Goal: Task Accomplishment & Management: Complete application form

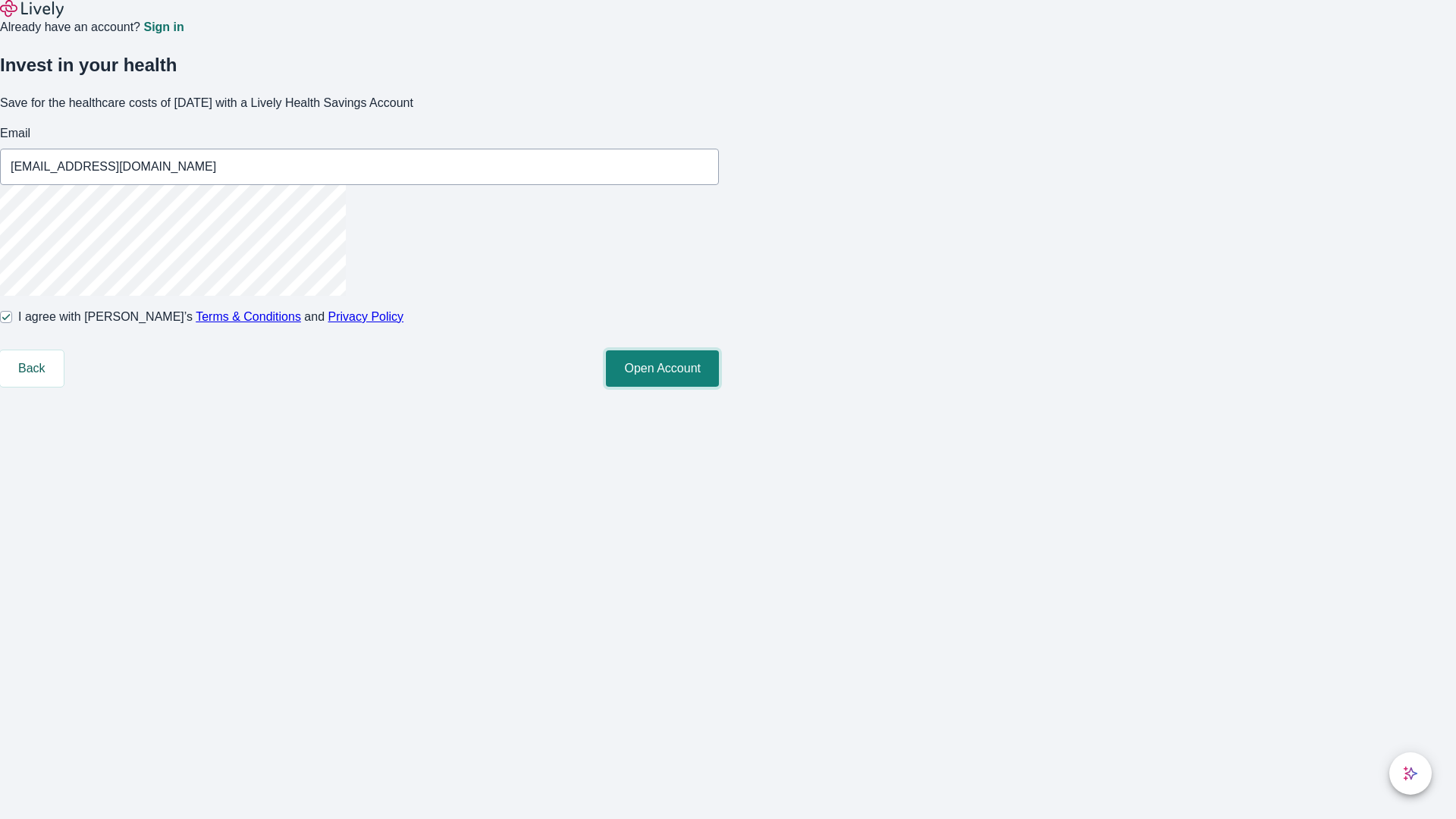
click at [719, 387] on button "Open Account" at bounding box center [662, 369] width 113 height 37
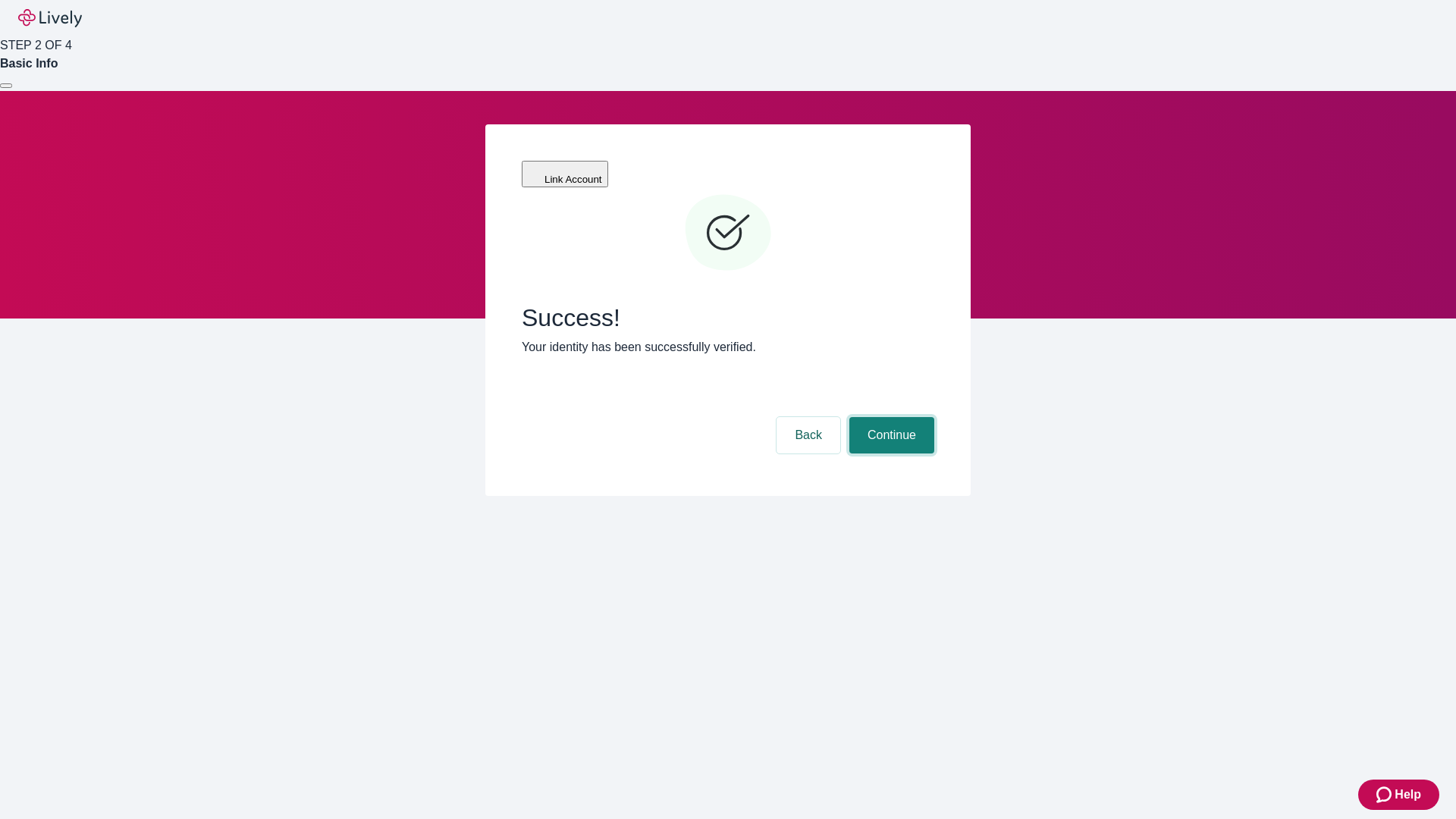
click at [890, 417] on button "Continue" at bounding box center [891, 435] width 85 height 37
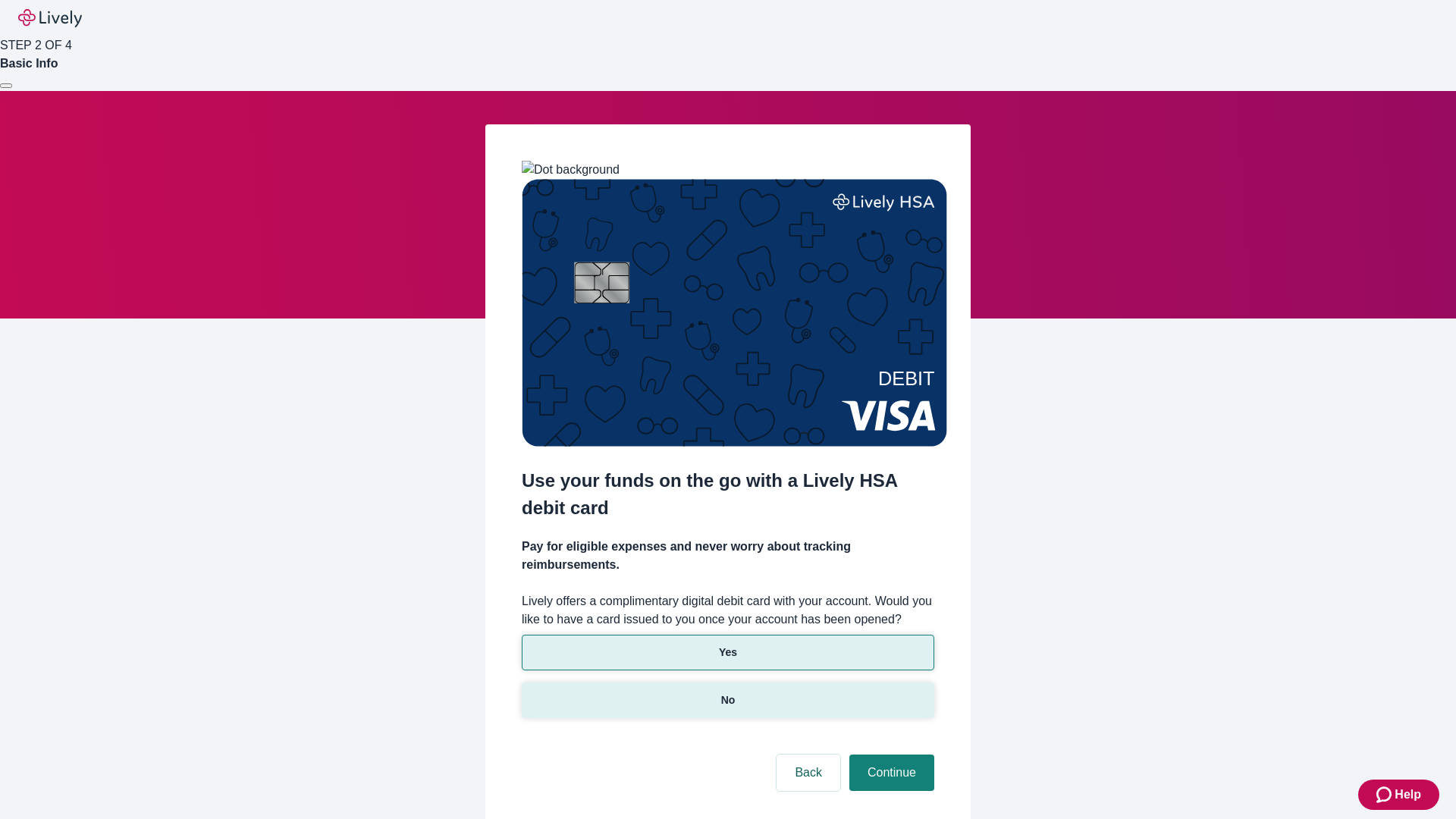
click at [728, 693] on p "No" at bounding box center [728, 701] width 14 height 16
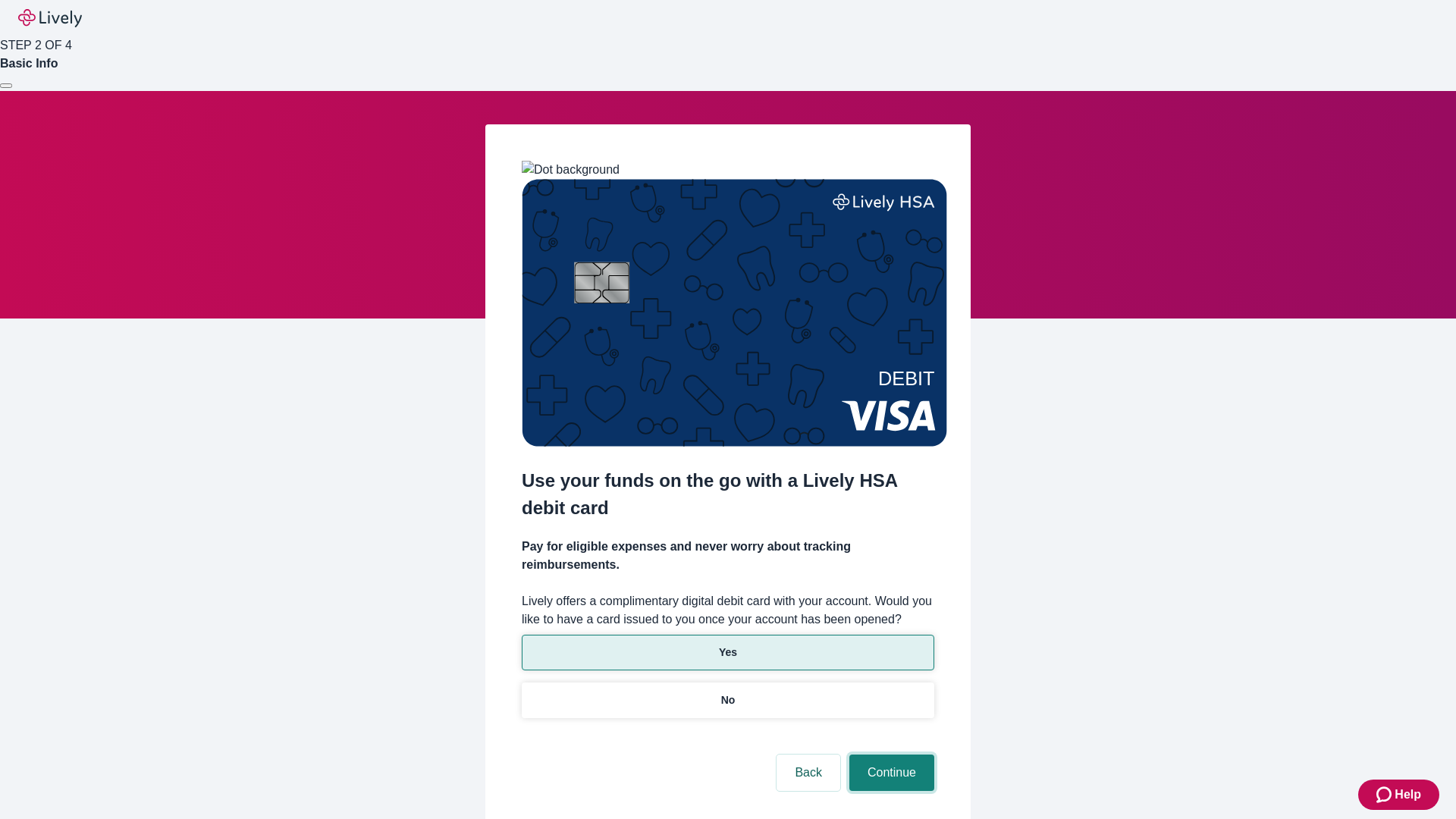
click at [890, 755] on button "Continue" at bounding box center [891, 773] width 85 height 37
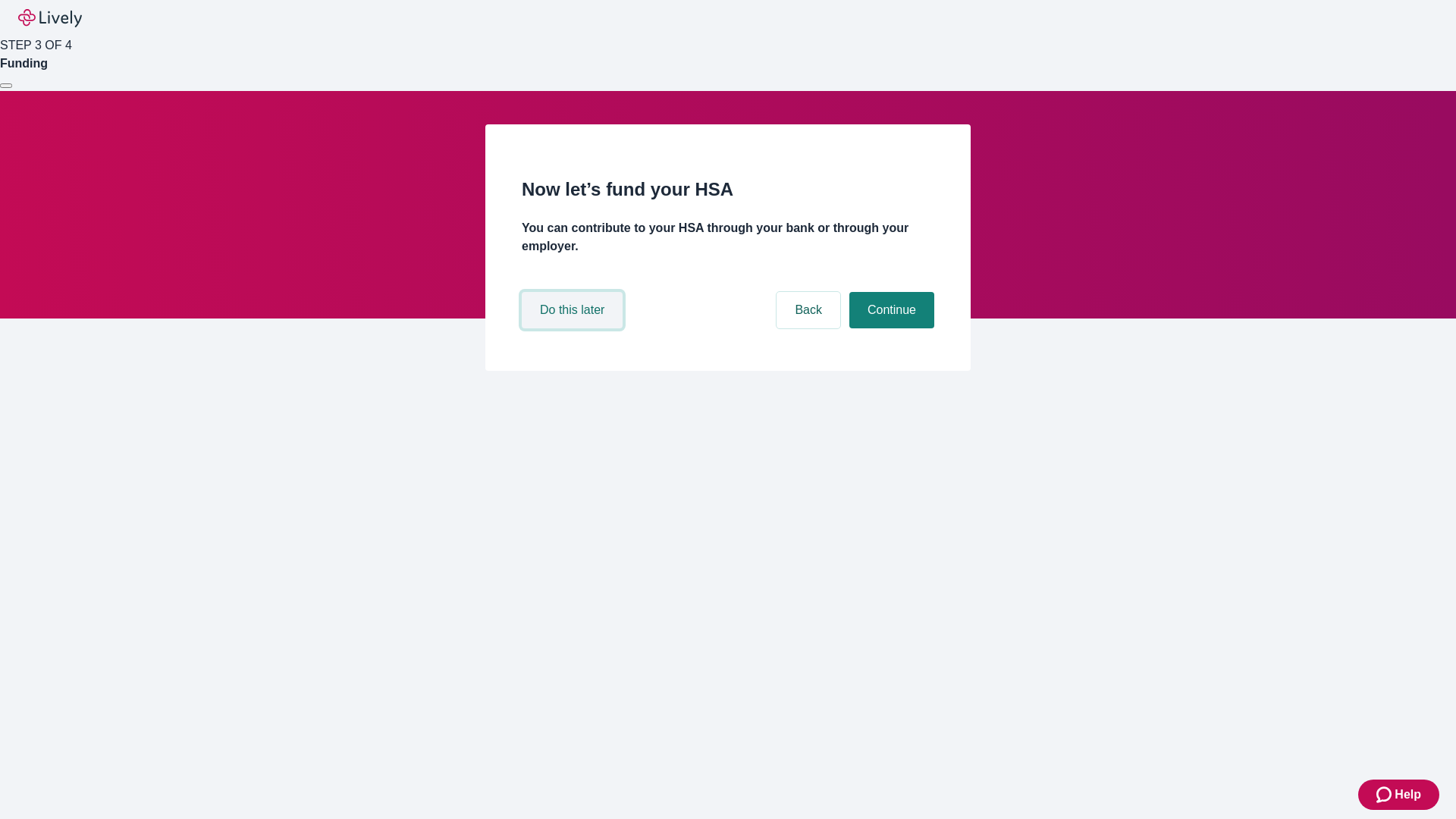
click at [574, 329] on button "Do this later" at bounding box center [572, 310] width 100 height 37
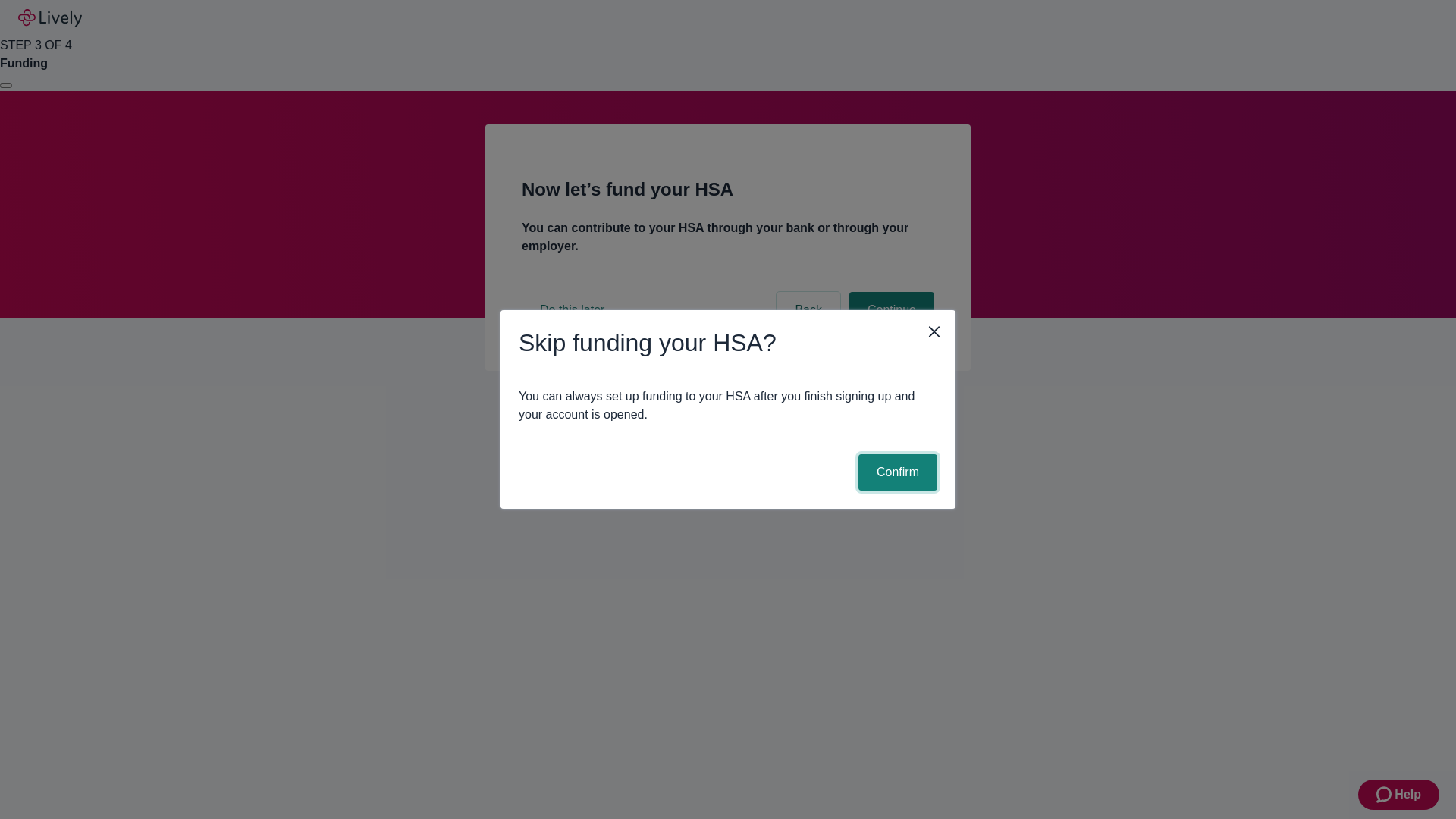
click at [896, 473] on button "Confirm" at bounding box center [897, 472] width 79 height 37
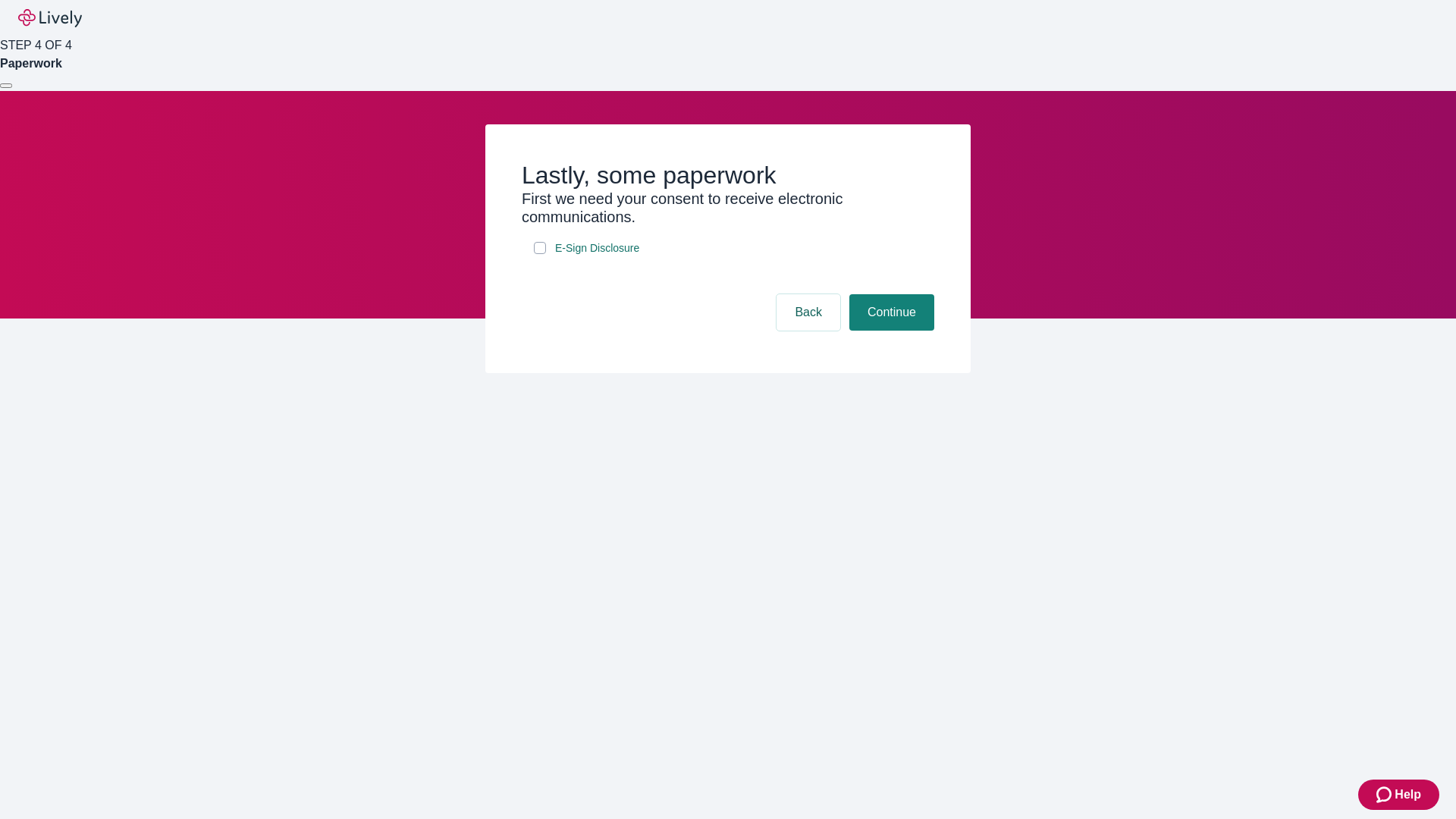
click at [540, 254] on input "E-Sign Disclosure" at bounding box center [540, 249] width 12 height 12
checkbox input "true"
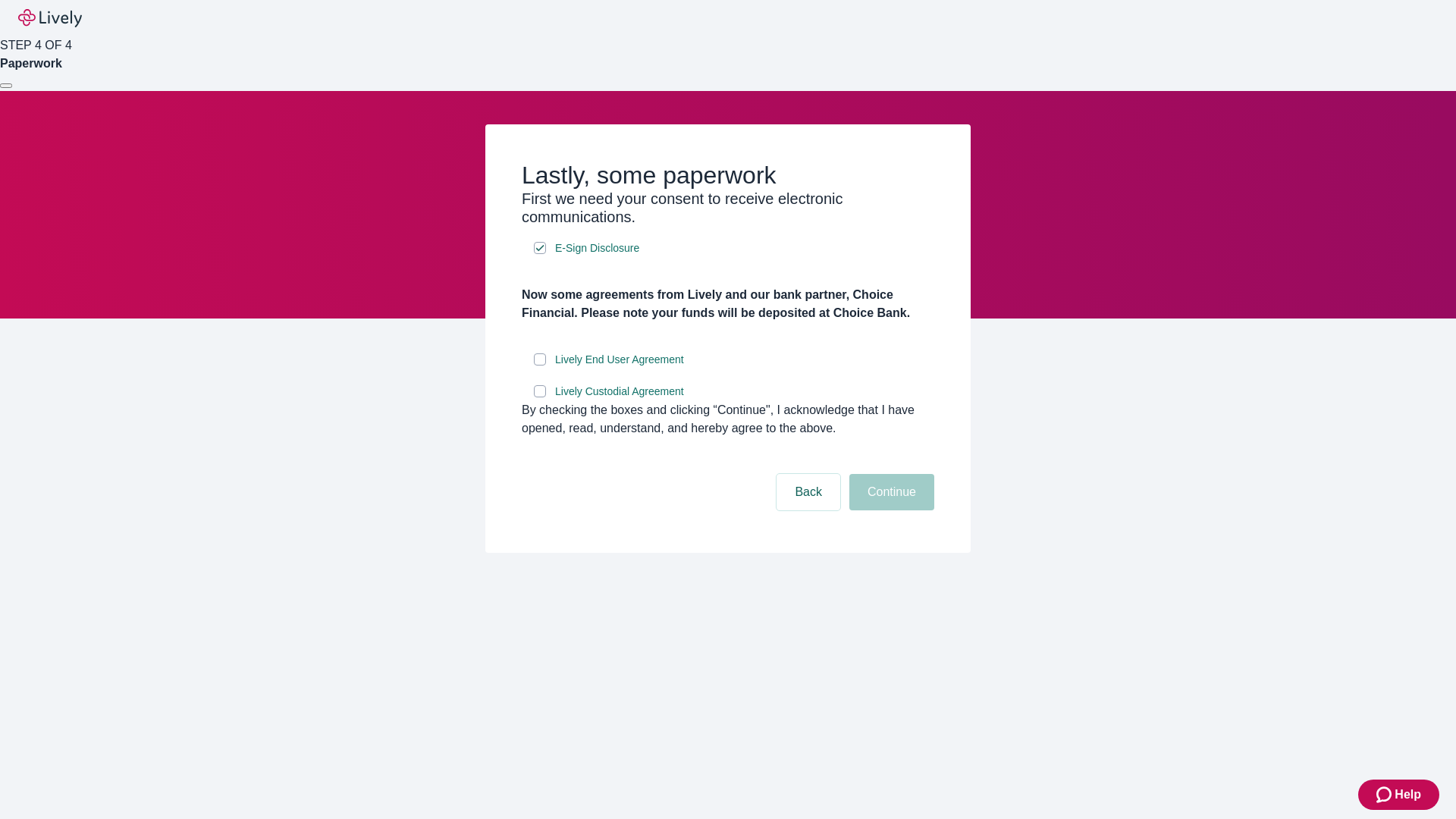
click at [540, 365] on input "Lively End User Agreement" at bounding box center [540, 360] width 12 height 12
checkbox input "true"
click at [540, 397] on input "Lively Custodial Agreement" at bounding box center [540, 392] width 12 height 12
checkbox input "true"
click at [890, 510] on button "Continue" at bounding box center [891, 492] width 85 height 37
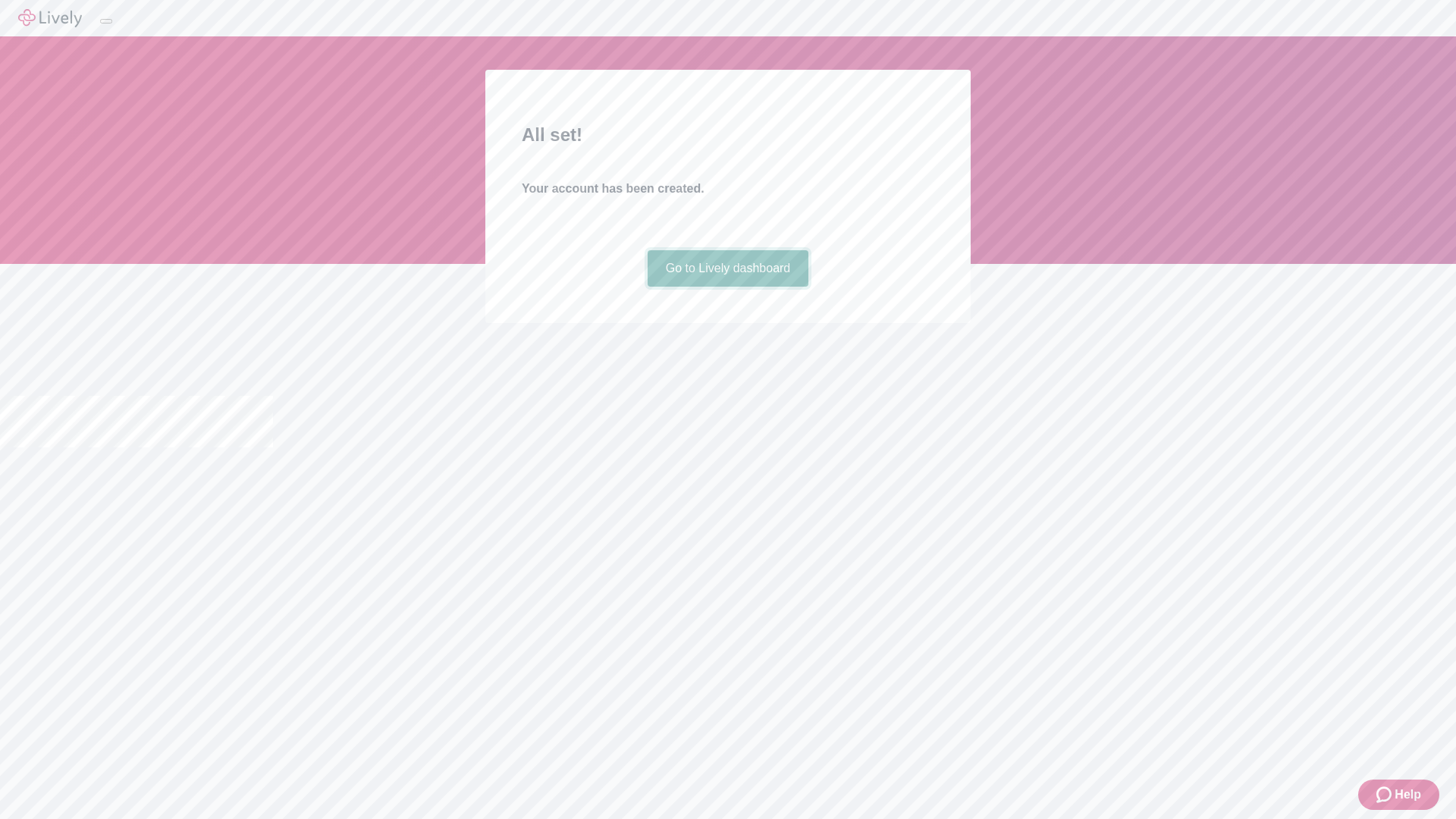
click at [728, 287] on link "Go to Lively dashboard" at bounding box center [728, 268] width 161 height 37
